Goal: Find specific page/section: Find specific page/section

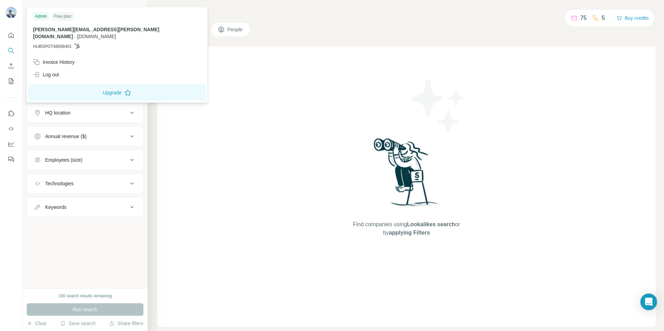
click at [11, 12] on img at bounding box center [11, 12] width 11 height 11
click at [78, 43] on icon at bounding box center [77, 46] width 5 height 6
click at [122, 160] on div "Employees (size)" at bounding box center [81, 160] width 94 height 7
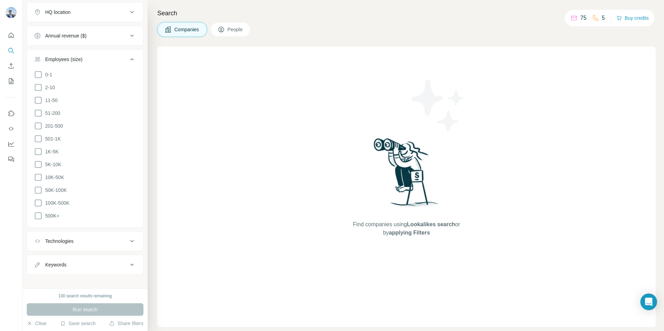
scroll to position [102, 0]
click at [41, 324] on button "Clear" at bounding box center [37, 323] width 20 height 7
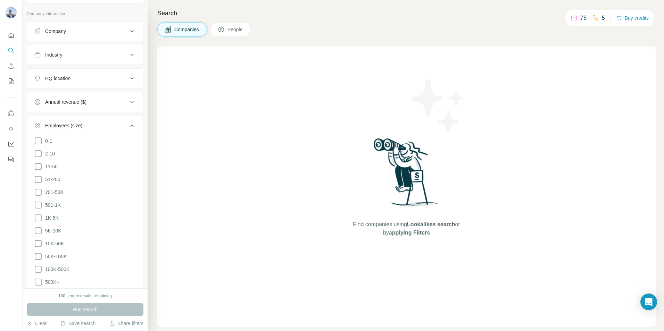
scroll to position [0, 0]
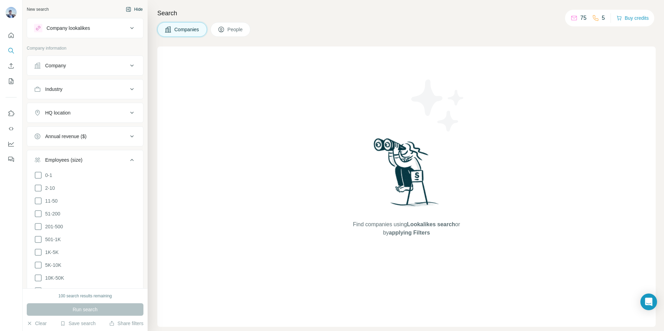
click at [133, 10] on button "Hide" at bounding box center [134, 9] width 27 height 10
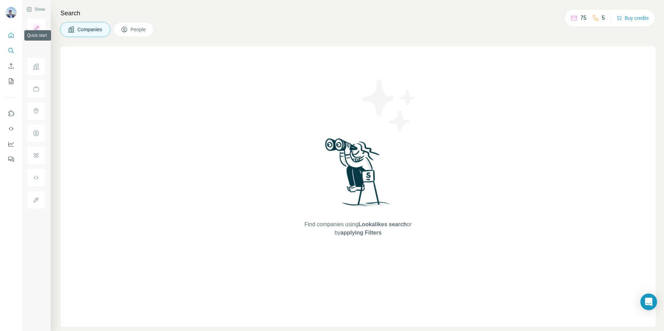
click at [11, 37] on icon "Quick start" at bounding box center [11, 35] width 7 height 7
click at [14, 39] on icon "Quick start" at bounding box center [11, 35] width 7 height 7
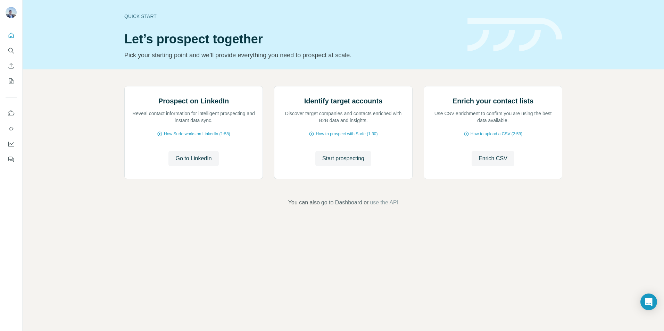
click at [348, 207] on span "go to Dashboard" at bounding box center [341, 203] width 41 height 8
